Goal: Find specific page/section: Find specific page/section

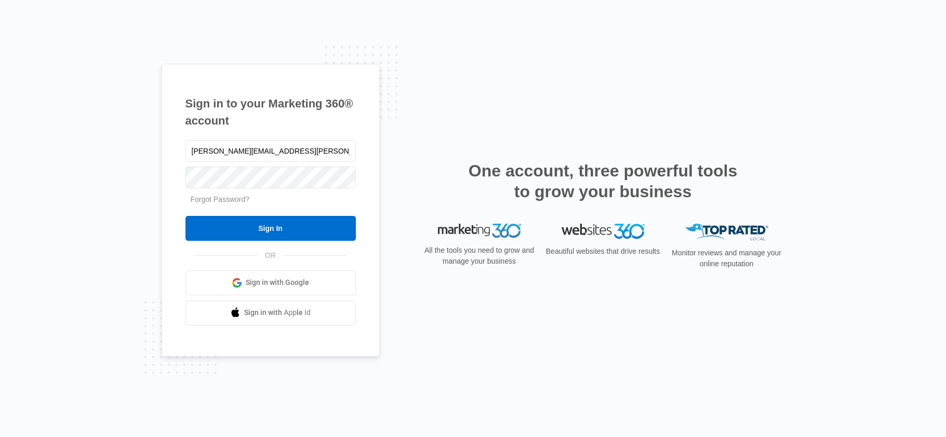
type input "sean.haney@madwire.com"
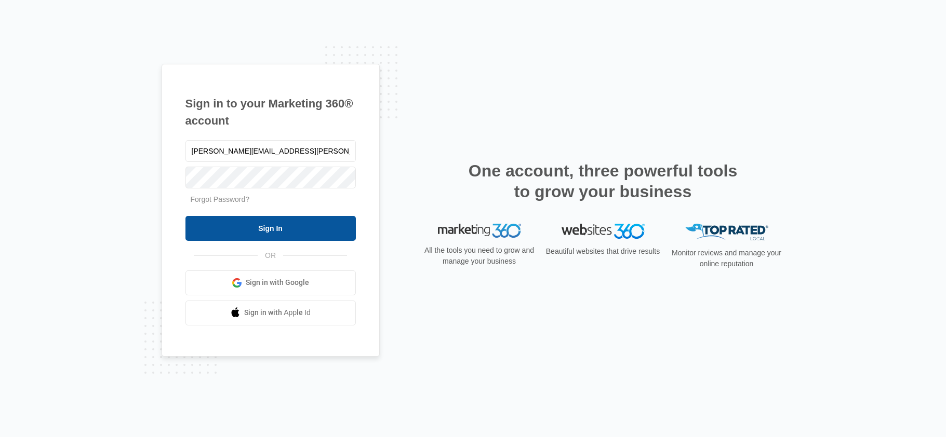
click at [256, 232] on input "Sign In" at bounding box center [270, 228] width 170 height 25
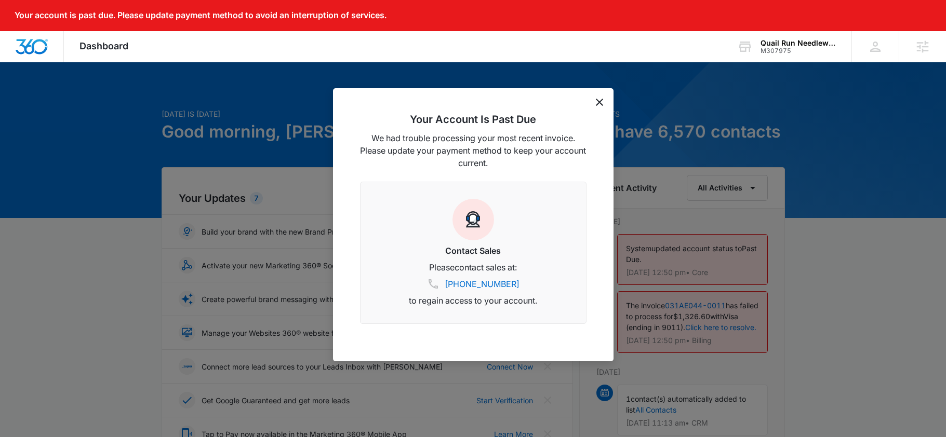
click at [600, 101] on icon "dismiss this dialog" at bounding box center [599, 102] width 7 height 7
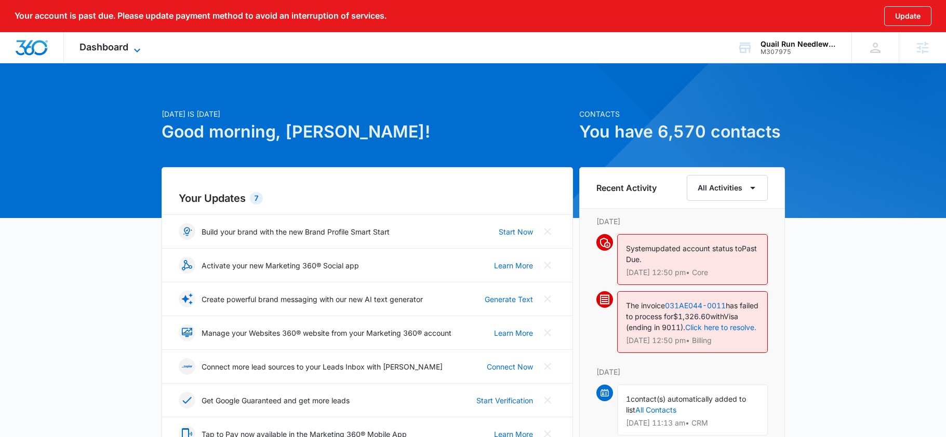
click at [108, 46] on span "Dashboard" at bounding box center [103, 47] width 49 height 11
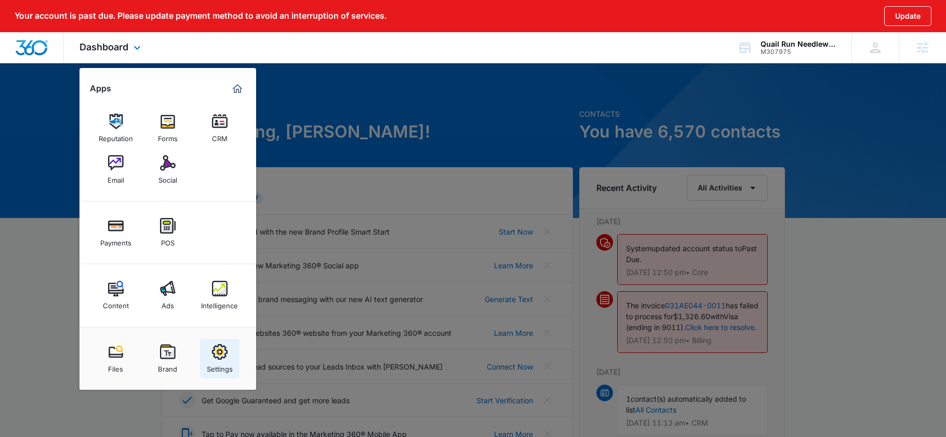
click at [211, 372] on div "Settings" at bounding box center [220, 366] width 26 height 13
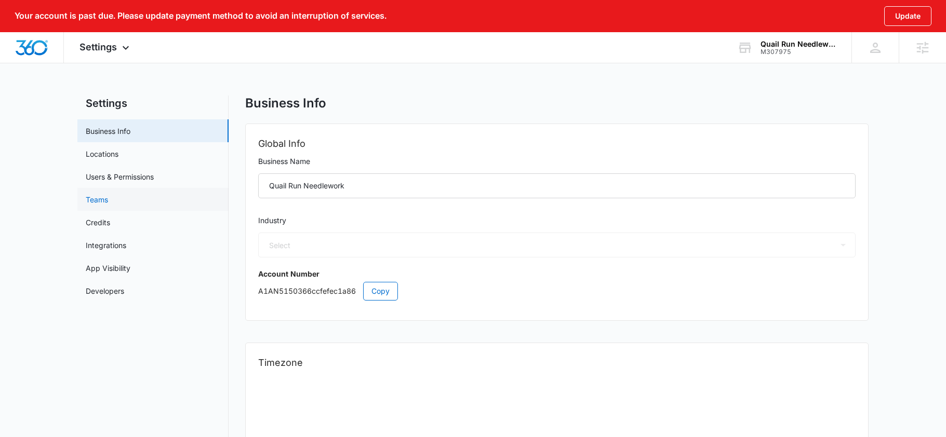
select select "12"
select select "US"
select select "America/Phoenix"
click at [151, 182] on link "Users & Permissions" at bounding box center [120, 176] width 68 height 11
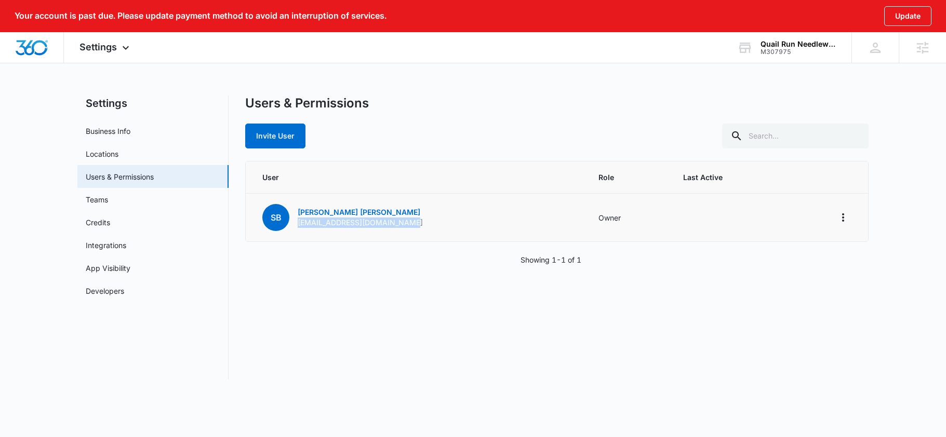
drag, startPoint x: 401, startPoint y: 217, endPoint x: 294, endPoint y: 221, distance: 107.6
click at [294, 221] on td "SB Susan Barlow info@quailrunneedlework.com" at bounding box center [416, 218] width 340 height 48
copy p "info@quailrunneedlework.com"
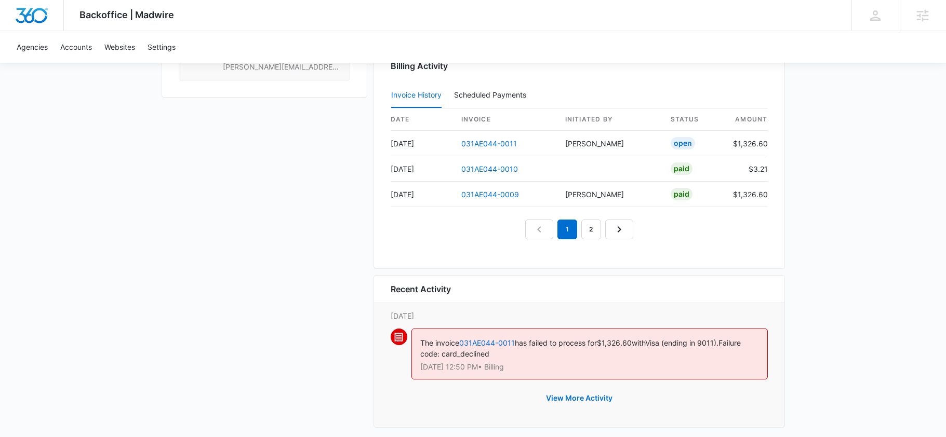
scroll to position [979, 0]
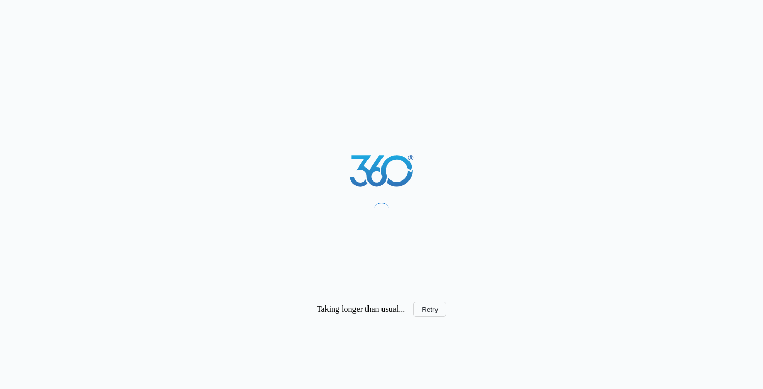
click at [192, 106] on div "Taking longer than usual... Retry" at bounding box center [381, 194] width 763 height 389
click at [435, 315] on button "Retry" at bounding box center [429, 309] width 33 height 15
click at [289, 225] on div "Taking longer than usual... Retry" at bounding box center [381, 194] width 763 height 389
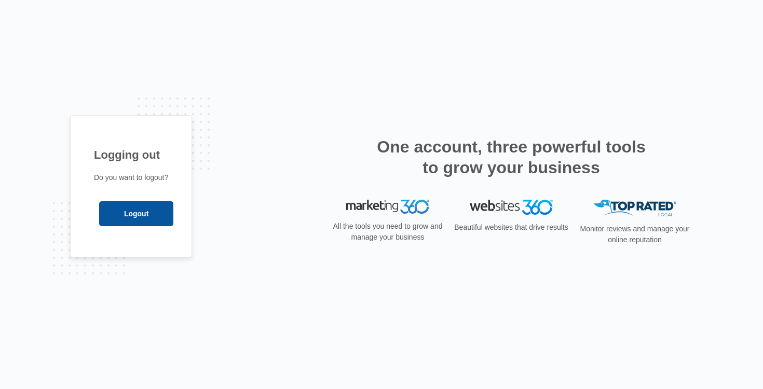
click at [124, 219] on input "Logout" at bounding box center [136, 213] width 74 height 25
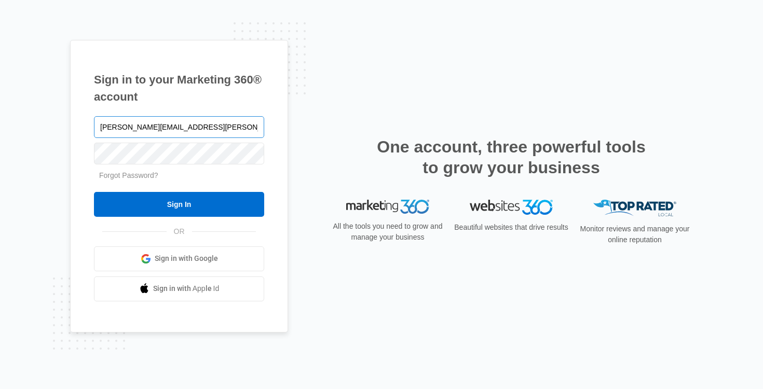
type input "[PERSON_NAME][EMAIL_ADDRESS][PERSON_NAME][DOMAIN_NAME]"
click at [94, 192] on input "Sign In" at bounding box center [179, 204] width 170 height 25
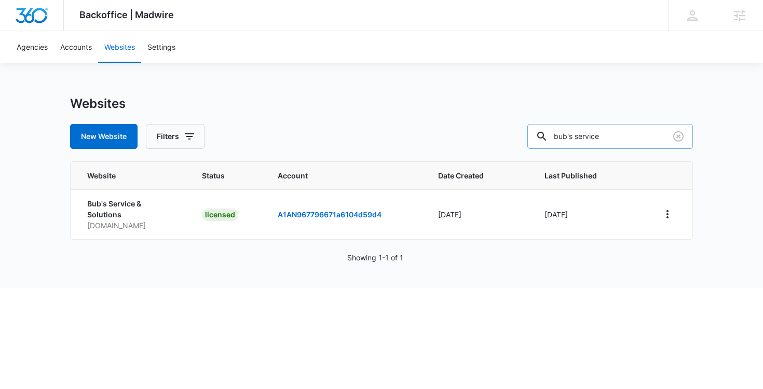
click at [629, 142] on input "bub's service" at bounding box center [611, 136] width 166 height 25
type input "unidos"
click at [669, 213] on icon "View More" at bounding box center [667, 214] width 12 height 12
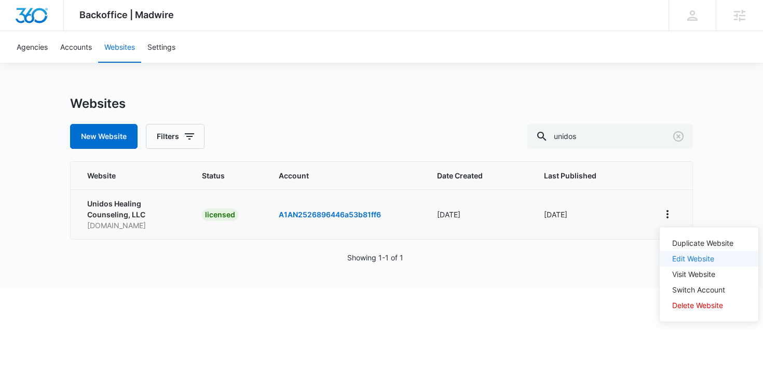
click at [683, 259] on link "Edit Website" at bounding box center [693, 258] width 42 height 9
